Goal: Task Accomplishment & Management: Manage account settings

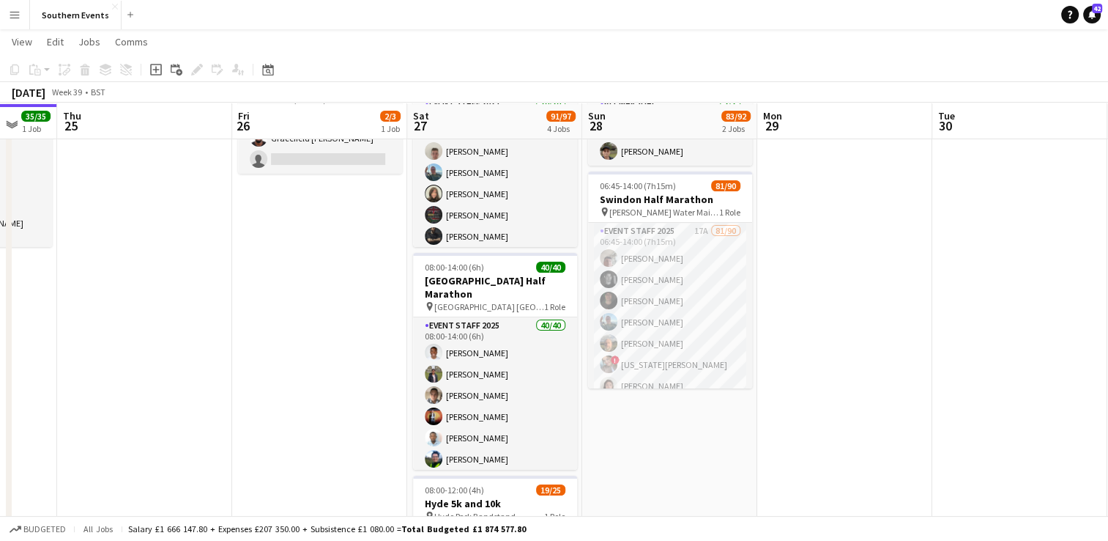
scroll to position [141, 0]
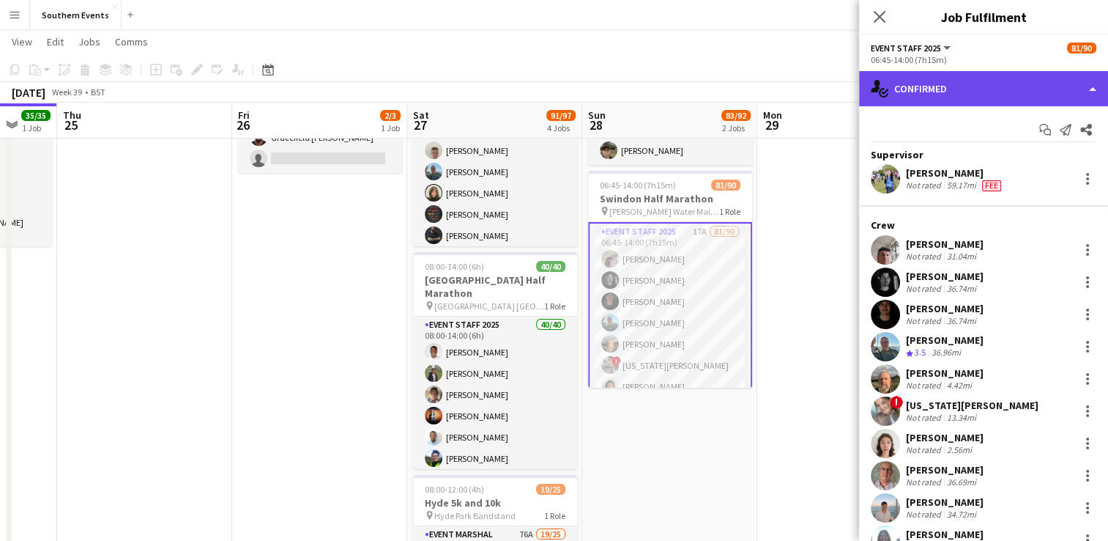
click at [970, 94] on div "single-neutral-actions-check-2 Confirmed" at bounding box center [983, 88] width 249 height 35
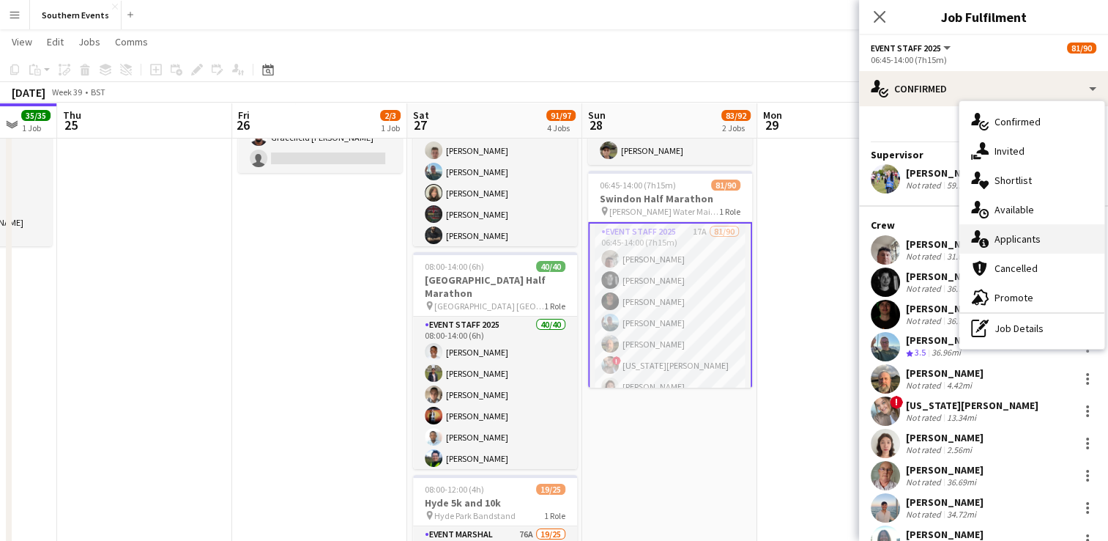
click at [1009, 244] on span "Applicants" at bounding box center [1018, 238] width 46 height 13
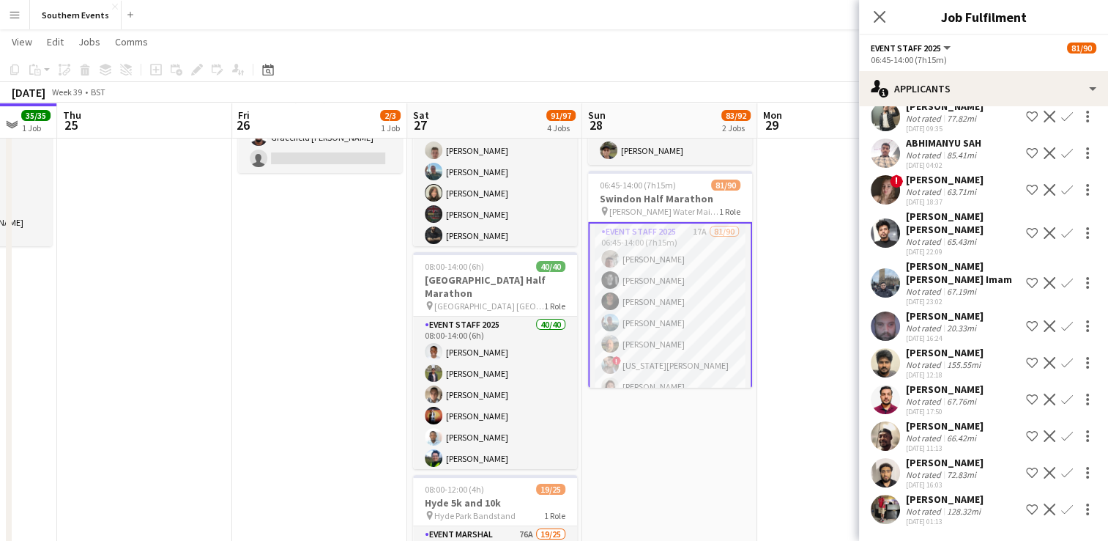
scroll to position [0, 0]
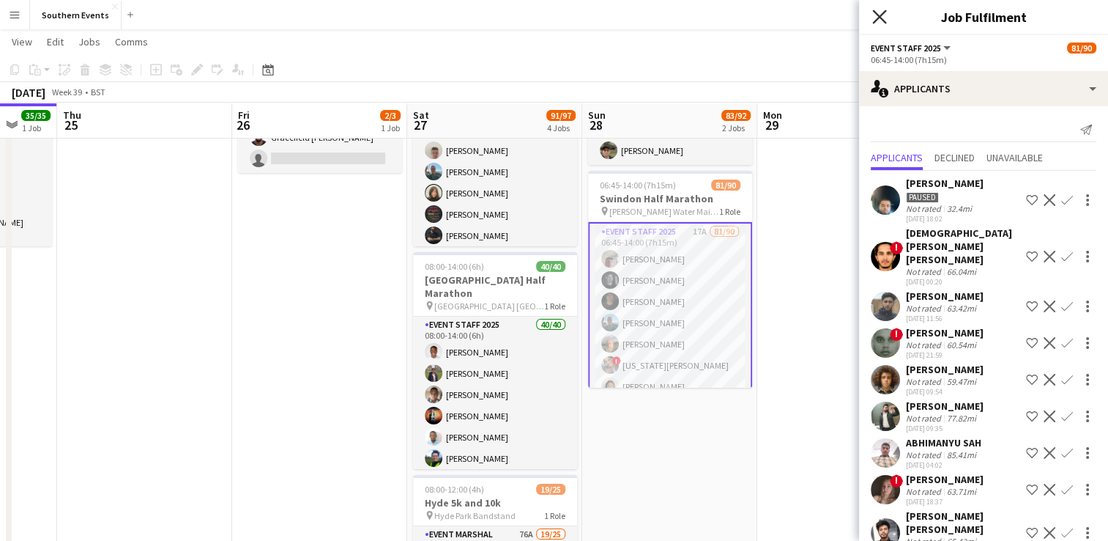
click at [882, 18] on icon "Close pop-in" at bounding box center [879, 17] width 14 height 14
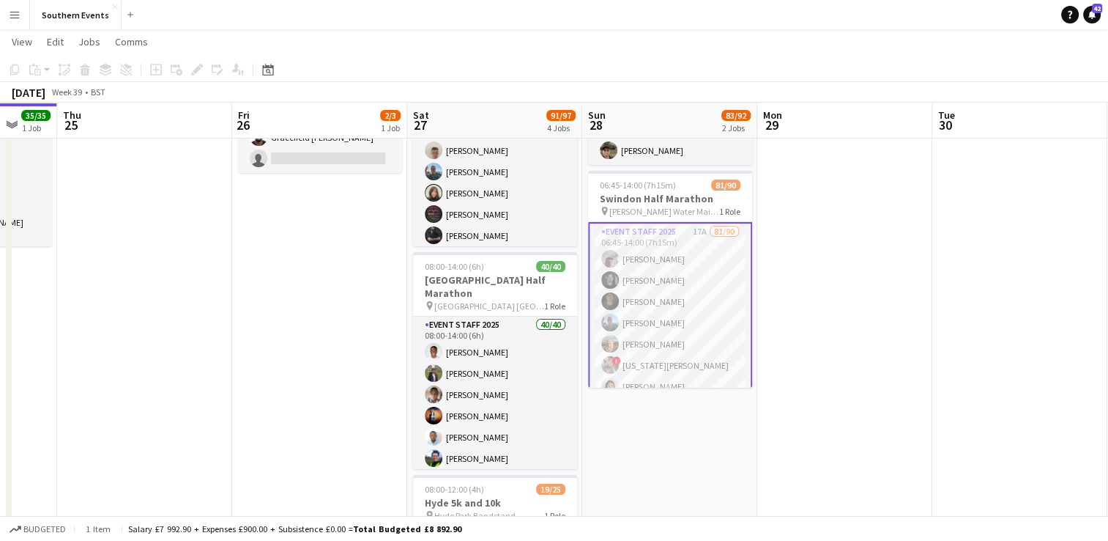
click at [8, 19] on button "Menu" at bounding box center [14, 14] width 29 height 29
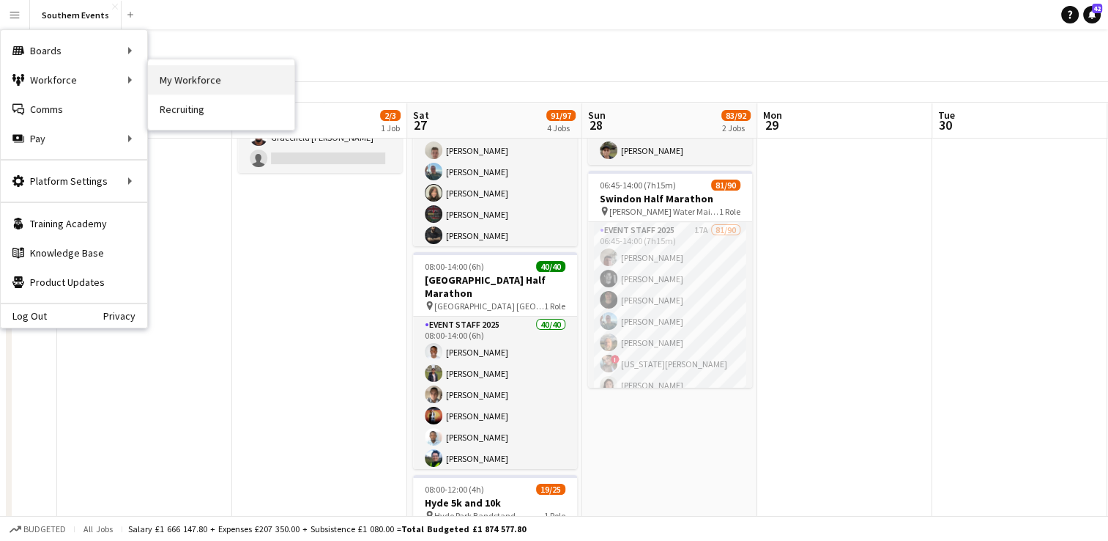
click at [171, 84] on link "My Workforce" at bounding box center [221, 79] width 147 height 29
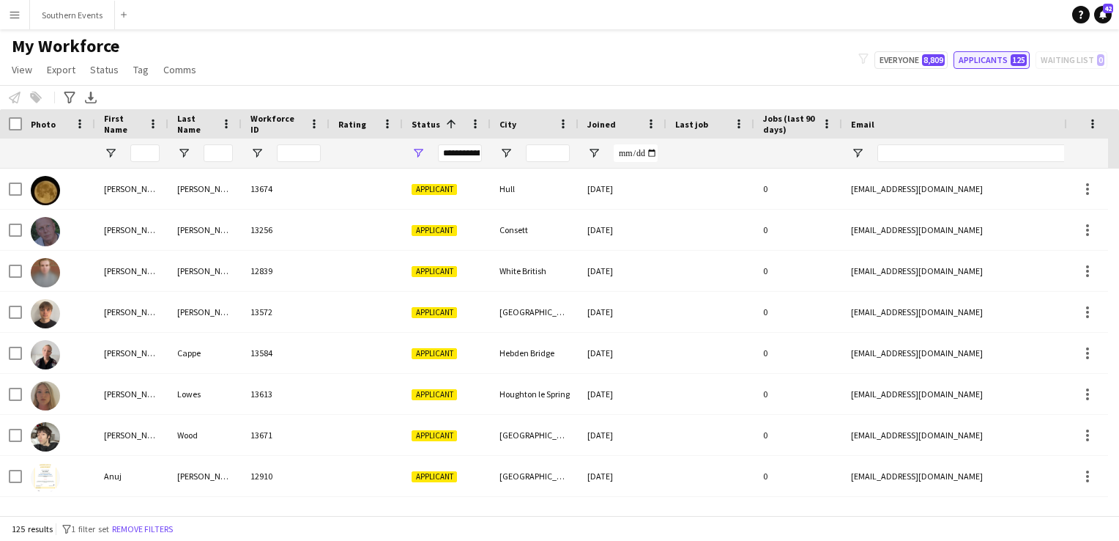
click at [987, 62] on button "Applicants 125" at bounding box center [992, 60] width 76 height 18
click at [541, 154] on input "City Filter Input" at bounding box center [548, 153] width 44 height 18
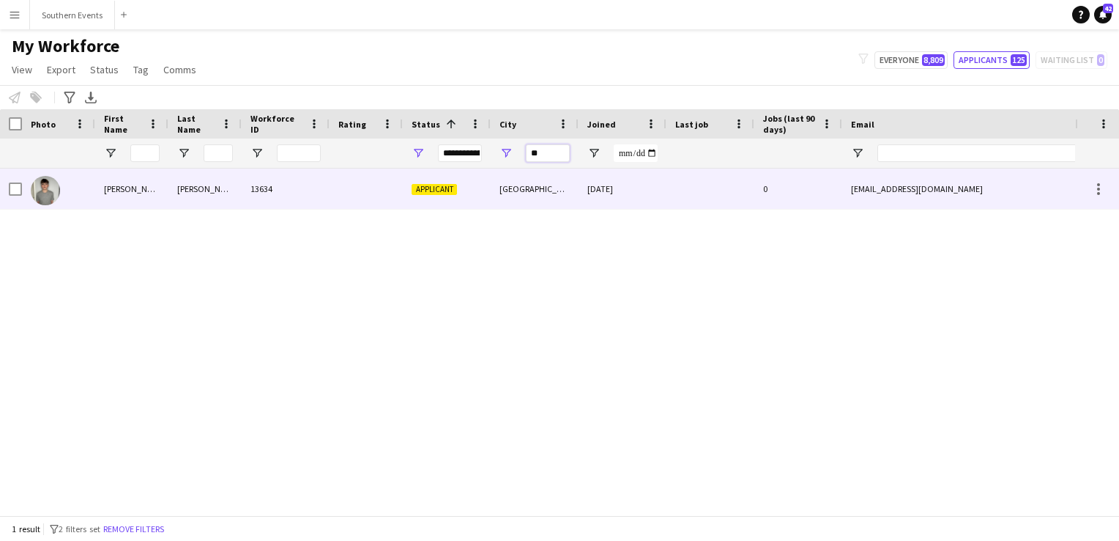
type input "**"
click at [497, 192] on div "[GEOGRAPHIC_DATA], [GEOGRAPHIC_DATA]" at bounding box center [535, 188] width 88 height 40
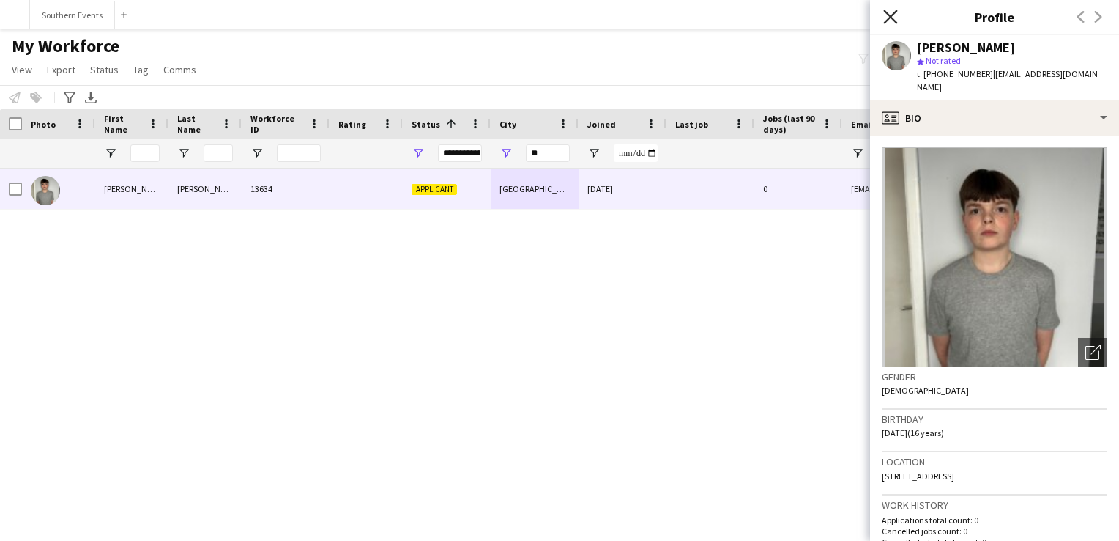
click at [891, 10] on icon "Close pop-in" at bounding box center [890, 17] width 14 height 14
